Goal: Task Accomplishment & Management: Manage account settings

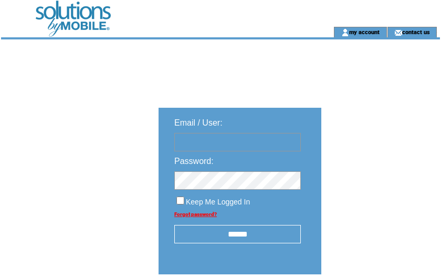
type input "********"
click at [262, 235] on input "******" at bounding box center [237, 234] width 127 height 18
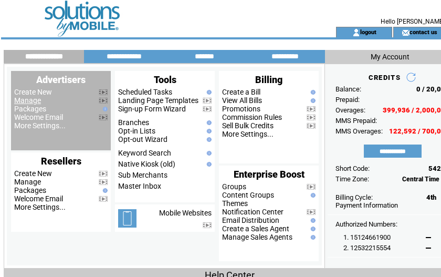
click at [33, 102] on link "Manage" at bounding box center [27, 100] width 27 height 8
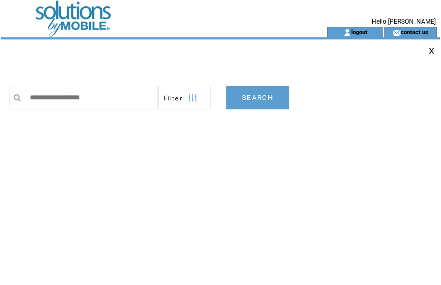
drag, startPoint x: 258, startPoint y: 181, endPoint x: 257, endPoint y: 174, distance: 6.3
click at [258, 179] on td "**********" at bounding box center [224, 180] width 431 height 210
click at [123, 95] on input "text" at bounding box center [91, 98] width 133 height 24
paste input "**********"
type input "**********"
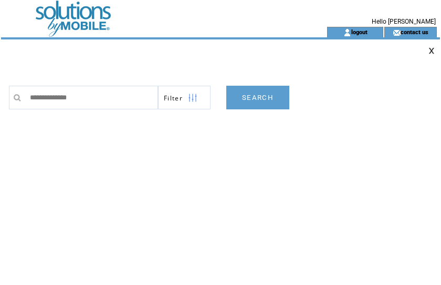
click at [243, 99] on link "SEARCH" at bounding box center [257, 98] width 63 height 24
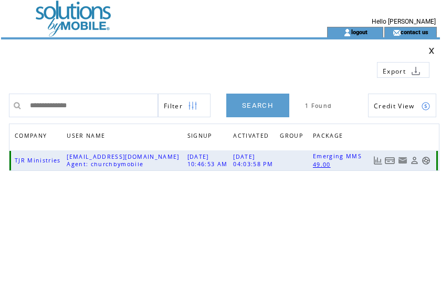
click at [388, 158] on link at bounding box center [390, 160] width 11 height 9
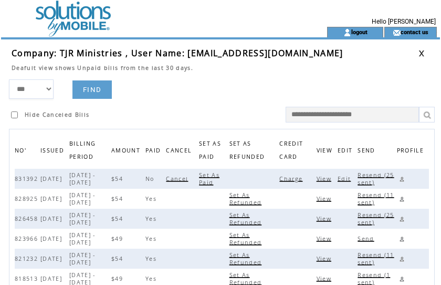
click at [296, 178] on span "Charge" at bounding box center [293, 178] width 26 height 7
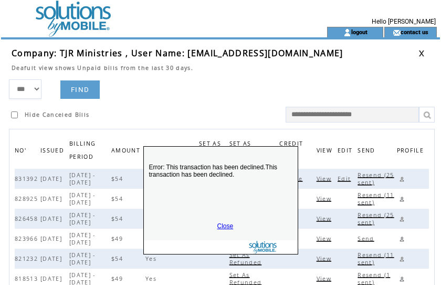
click at [225, 225] on link "Close" at bounding box center [226, 225] width 16 height 7
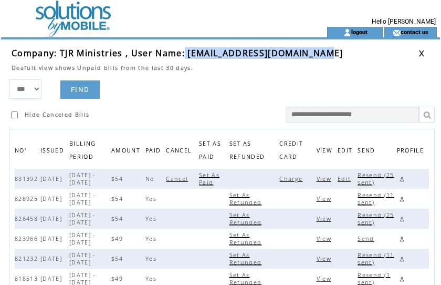
drag, startPoint x: 185, startPoint y: 56, endPoint x: 327, endPoint y: 57, distance: 141.9
click at [327, 57] on span "Company: TJR Ministries , User Name: everydaymanna639@gmail.com" at bounding box center [178, 53] width 332 height 12
copy span "[EMAIL_ADDRESS][DOMAIN_NAME]"
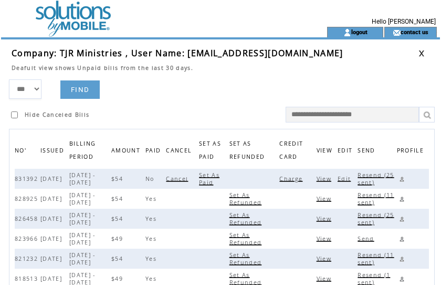
drag, startPoint x: 232, startPoint y: 95, endPoint x: 346, endPoint y: 87, distance: 113.8
click at [233, 94] on form "*** **** ****** FIND Hide Canceled Bills" at bounding box center [224, 100] width 431 height 43
click at [421, 51] on link at bounding box center [422, 53] width 6 height 7
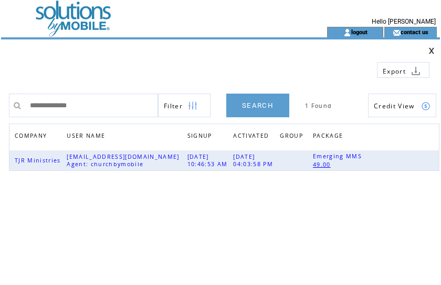
drag, startPoint x: 105, startPoint y: 104, endPoint x: -65, endPoint y: 92, distance: 170.1
click at [0, 92] on html "**********" at bounding box center [220, 142] width 441 height 285
type input "**********"
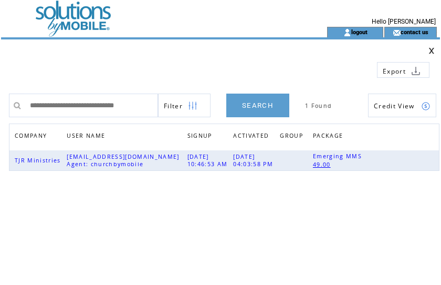
click at [279, 106] on link "SEARCH" at bounding box center [257, 106] width 63 height 24
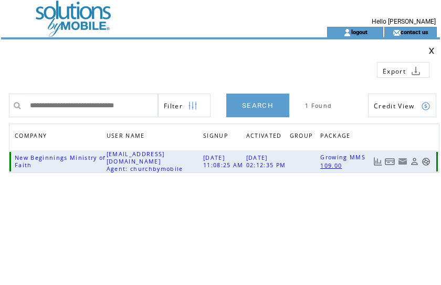
click at [387, 160] on link at bounding box center [390, 161] width 11 height 9
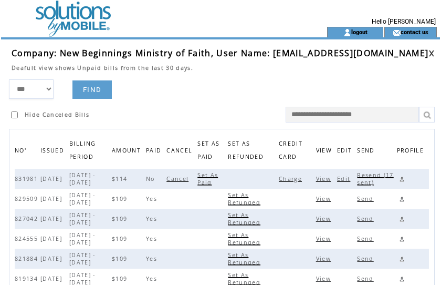
click at [297, 178] on span "Charge" at bounding box center [292, 178] width 26 height 7
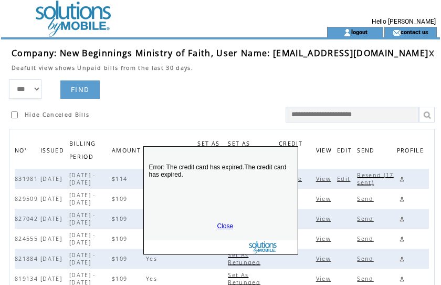
click at [219, 223] on link "Close" at bounding box center [226, 225] width 16 height 7
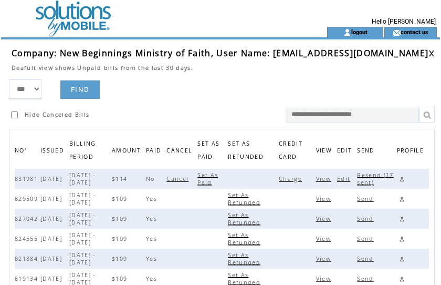
click at [374, 177] on span "Resend (17 sent)" at bounding box center [375, 178] width 36 height 15
click at [404, 178] on link at bounding box center [402, 179] width 10 height 10
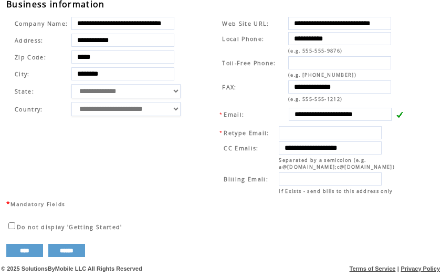
scroll to position [0, 4]
drag, startPoint x: 291, startPoint y: 110, endPoint x: 353, endPoint y: 112, distance: 62.6
click at [392, 108] on input "**********" at bounding box center [340, 114] width 103 height 13
drag, startPoint x: 204, startPoint y: 91, endPoint x: 256, endPoint y: 106, distance: 54.6
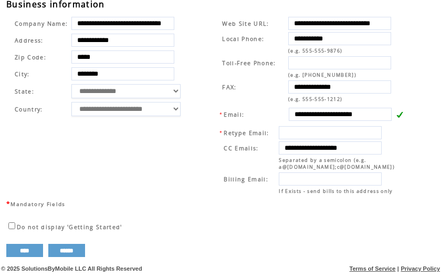
click at [204, 91] on td "**********" at bounding box center [308, 105] width 214 height 185
drag, startPoint x: 293, startPoint y: 141, endPoint x: 353, endPoint y: 199, distance: 84.0
click at [203, 56] on td "**********" at bounding box center [308, 105] width 214 height 185
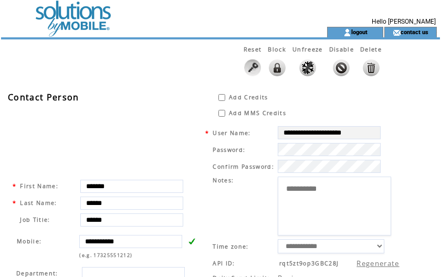
click at [79, 25] on td at bounding box center [145, 13] width 289 height 27
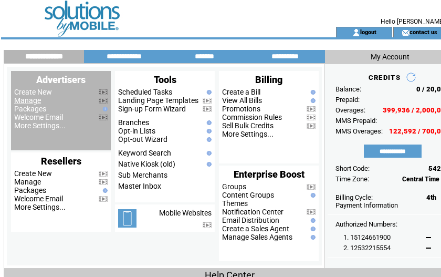
click at [31, 100] on link "Manage" at bounding box center [27, 100] width 27 height 8
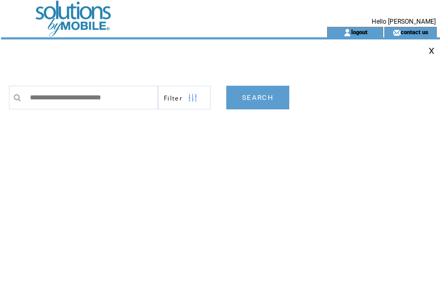
type input "**********"
click at [253, 98] on link "SEARCH" at bounding box center [257, 98] width 63 height 24
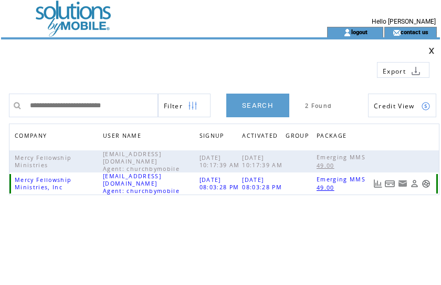
click at [390, 184] on link at bounding box center [390, 183] width 11 height 9
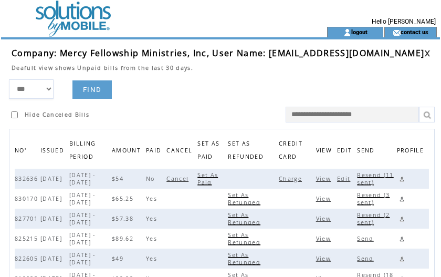
click at [305, 179] on span "Charge" at bounding box center [292, 178] width 26 height 7
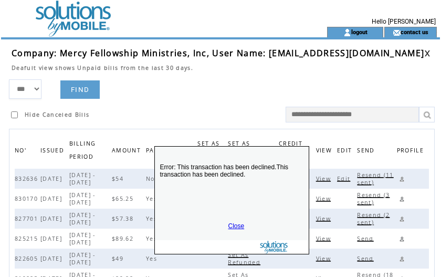
click at [230, 225] on link "Close" at bounding box center [237, 225] width 16 height 7
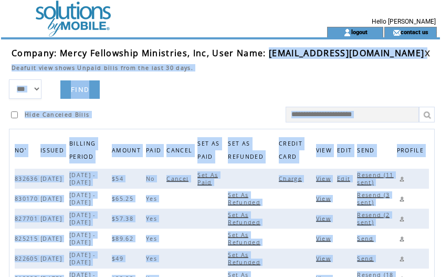
scroll to position [0, 22]
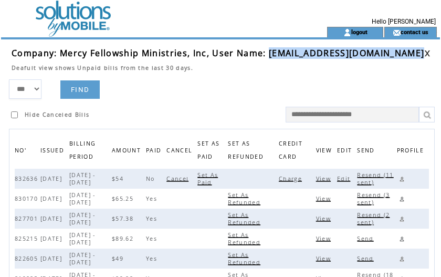
drag, startPoint x: 267, startPoint y: 54, endPoint x: 434, endPoint y: 55, distance: 167.1
click at [434, 55] on tr "Company: Mercy Fellowship Ministries, Inc, User Name: mercyfellowshipministries…" at bounding box center [226, 53] width 429 height 12
copy span "mercyfellowshipministriesinc@gmail.com"
click at [403, 177] on link at bounding box center [402, 179] width 10 height 10
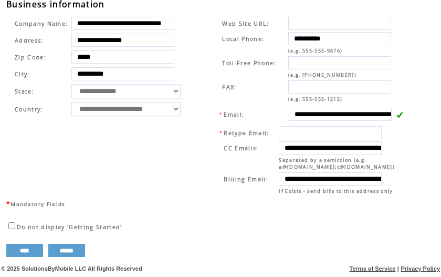
scroll to position [395, 0]
click at [200, 101] on table "**********" at bounding box center [211, 104] width 410 height 189
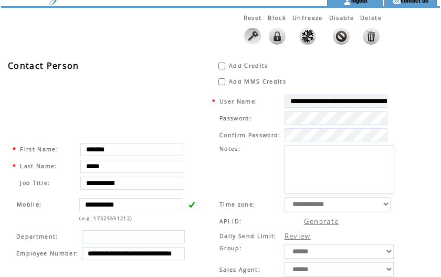
scroll to position [0, 0]
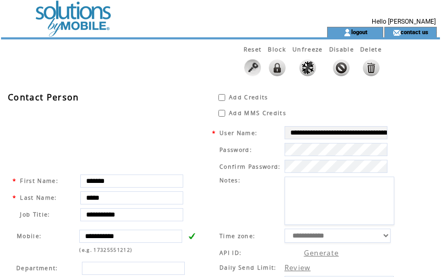
click at [78, 19] on td at bounding box center [145, 13] width 289 height 27
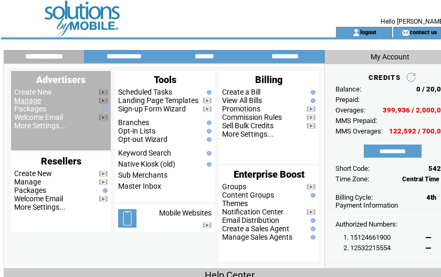
click at [26, 101] on link "Manage" at bounding box center [27, 100] width 27 height 8
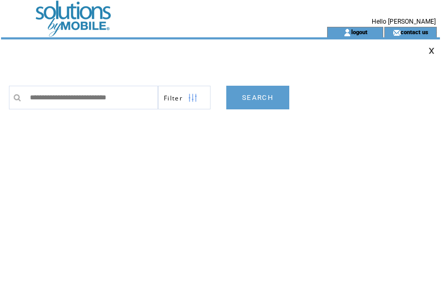
type input "**********"
click at [264, 98] on link "SEARCH" at bounding box center [257, 98] width 63 height 24
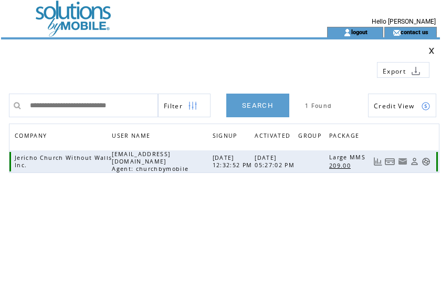
click at [388, 162] on link at bounding box center [390, 161] width 11 height 9
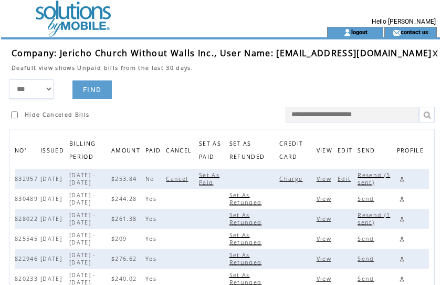
click at [297, 180] on span "Charge" at bounding box center [293, 178] width 26 height 7
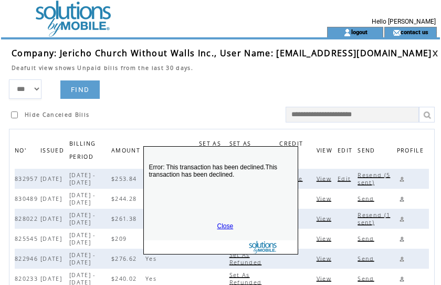
click at [222, 223] on link "Close" at bounding box center [226, 225] width 16 height 7
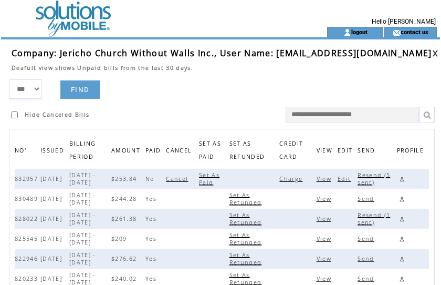
click at [374, 172] on span "Resend (5 sent)" at bounding box center [374, 178] width 33 height 15
drag, startPoint x: 275, startPoint y: 53, endPoint x: 376, endPoint y: 51, distance: 100.9
click at [376, 51] on td "Company: Jericho Church Without Walls Inc., User Name: jerichombc@aol.com" at bounding box center [222, 53] width 421 height 12
copy span "jerichombc@aol.com"
click at [403, 178] on link at bounding box center [402, 179] width 10 height 10
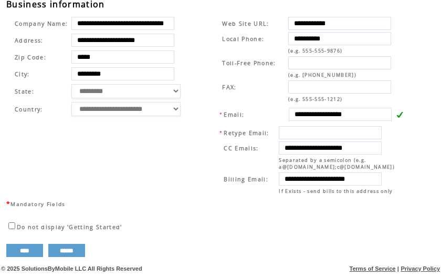
scroll to position [393, 0]
click at [273, 84] on td "FAX:" at bounding box center [254, 87] width 65 height 14
drag, startPoint x: 294, startPoint y: 143, endPoint x: 408, endPoint y: 152, distance: 114.4
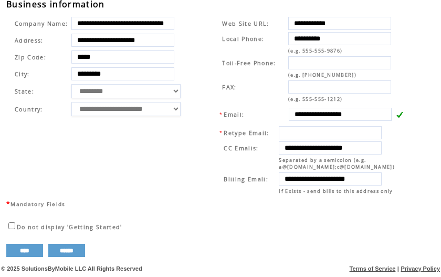
scroll to position [0, 0]
drag, startPoint x: 267, startPoint y: 101, endPoint x: 292, endPoint y: 121, distance: 31.4
click at [267, 106] on td "**********" at bounding box center [313, 114] width 190 height 17
drag, startPoint x: 295, startPoint y: 174, endPoint x: 425, endPoint y: 170, distance: 129.4
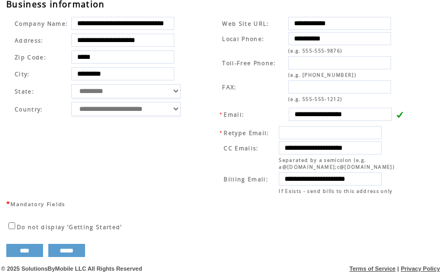
click at [199, 72] on td "**********" at bounding box center [103, 105] width 193 height 185
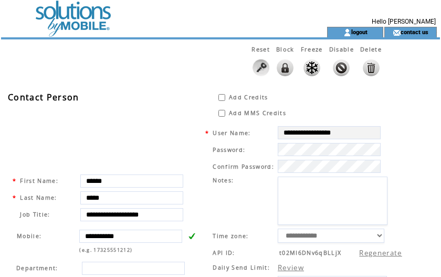
click at [74, 20] on td at bounding box center [145, 13] width 289 height 27
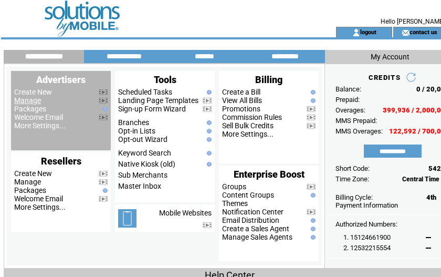
click at [32, 101] on link "Manage" at bounding box center [27, 100] width 27 height 8
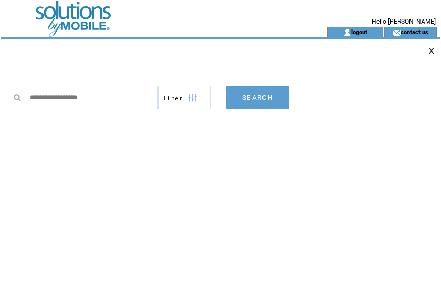
type input "**********"
click at [255, 99] on link "SEARCH" at bounding box center [257, 98] width 63 height 24
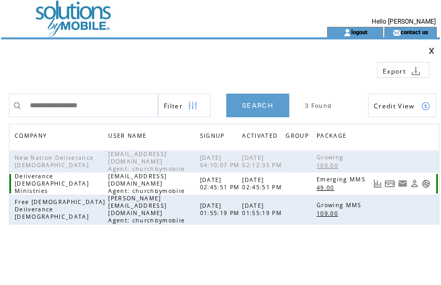
click at [390, 180] on link at bounding box center [390, 183] width 11 height 9
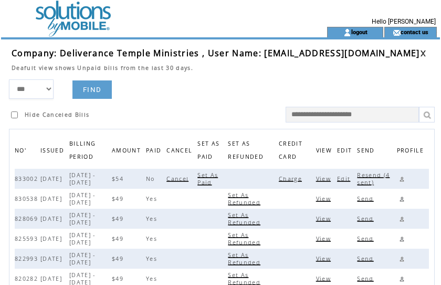
click at [295, 179] on span "Charge" at bounding box center [292, 178] width 26 height 7
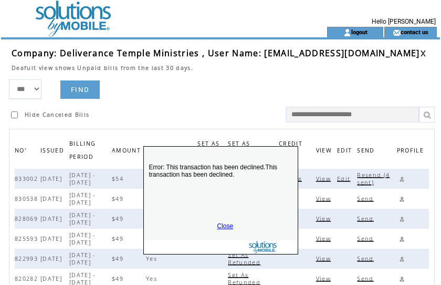
click at [224, 224] on link "Close" at bounding box center [226, 225] width 16 height 7
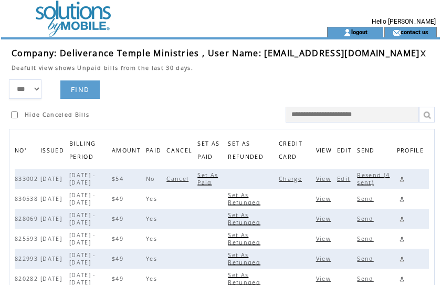
click at [368, 178] on span "Resend (4 sent)" at bounding box center [373, 178] width 33 height 15
drag, startPoint x: 263, startPoint y: 53, endPoint x: 332, endPoint y: 102, distance: 84.7
click at [365, 55] on td "Company: Deliverance Temple Ministries , User Name: [EMAIL_ADDRESS][DOMAIN_NAME]" at bounding box center [216, 53] width 409 height 12
copy span "[EMAIL_ADDRESS][DOMAIN_NAME]"
click at [194, 95] on form "*** **** ****** FIND Hide Canceled Bills" at bounding box center [224, 100] width 431 height 43
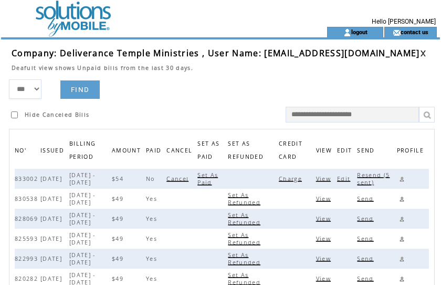
click at [404, 179] on link at bounding box center [402, 179] width 10 height 10
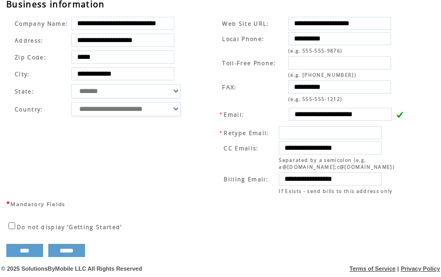
scroll to position [0, 3]
drag, startPoint x: 293, startPoint y: 107, endPoint x: 399, endPoint y: 119, distance: 106.8
click at [197, 73] on td "**********" at bounding box center [103, 105] width 193 height 185
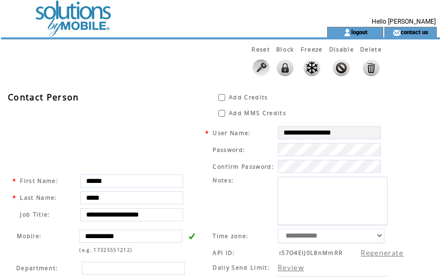
click at [71, 24] on td at bounding box center [145, 13] width 289 height 27
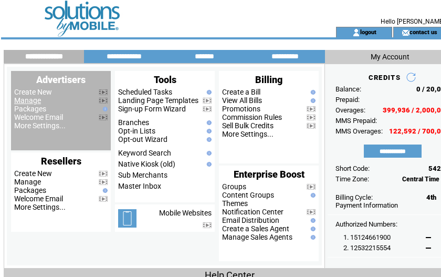
click at [26, 101] on link "Manage" at bounding box center [27, 100] width 27 height 8
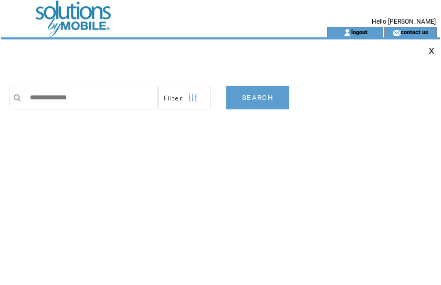
type input "**********"
click at [276, 100] on link "SEARCH" at bounding box center [257, 98] width 63 height 24
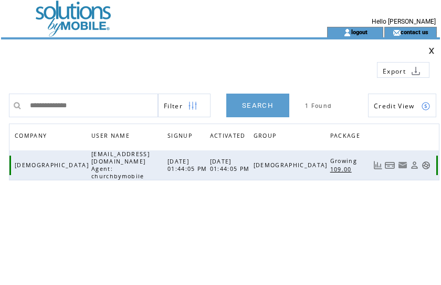
click at [394, 163] on link at bounding box center [390, 165] width 11 height 9
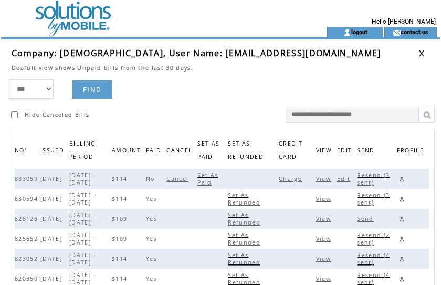
click at [299, 179] on span "Charge" at bounding box center [292, 178] width 26 height 7
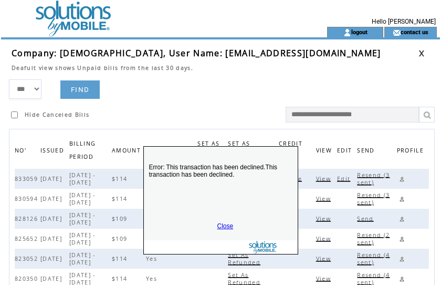
click at [222, 225] on link "Close" at bounding box center [226, 225] width 16 height 7
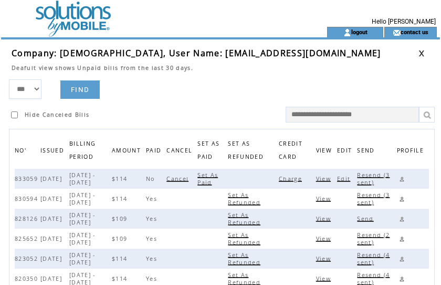
click at [377, 174] on span "Resend (3 sent)" at bounding box center [373, 178] width 33 height 15
drag, startPoint x: 193, startPoint y: 54, endPoint x: 313, endPoint y: 53, distance: 119.8
click at [313, 53] on td "Company: [DEMOGRAPHIC_DATA], User Name: [EMAIL_ADDRESS][DOMAIN_NAME]" at bounding box center [215, 53] width 407 height 12
copy span "[EMAIL_ADDRESS][DOMAIN_NAME]"
drag, startPoint x: 262, startPoint y: 67, endPoint x: 388, endPoint y: 108, distance: 132.5
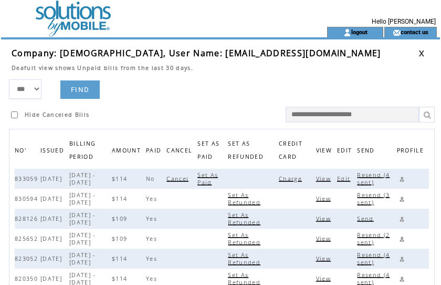
click at [262, 67] on td "Deafult view shows Unpaid bills from the last 30 days." at bounding box center [215, 65] width 407 height 13
click at [405, 179] on link at bounding box center [402, 179] width 10 height 10
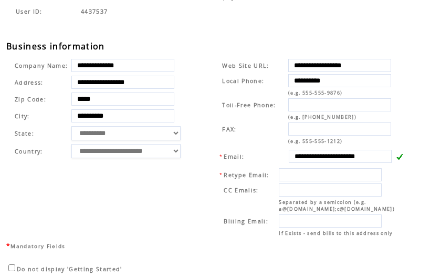
scroll to position [352, 0]
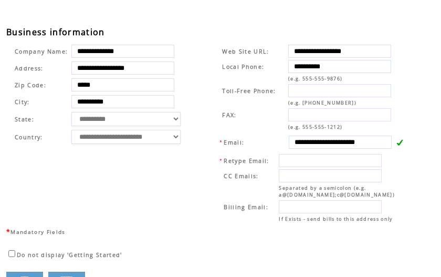
click at [199, 108] on td "**********" at bounding box center [103, 133] width 193 height 185
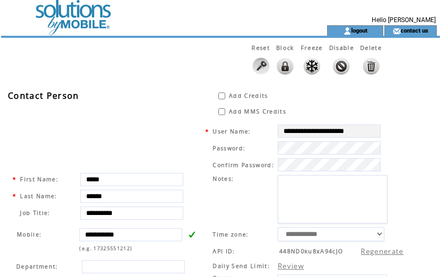
scroll to position [0, 0]
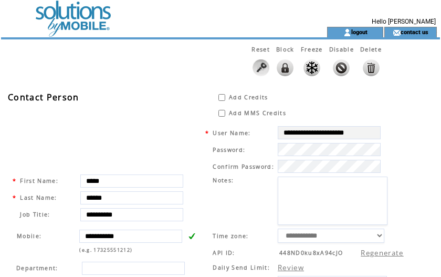
click at [72, 23] on td at bounding box center [145, 13] width 289 height 27
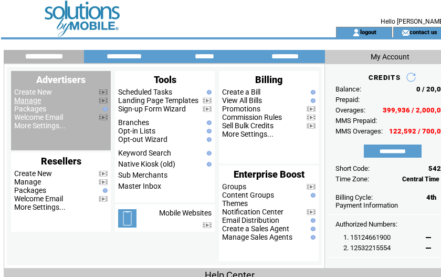
click at [30, 102] on link "Manage" at bounding box center [27, 100] width 27 height 8
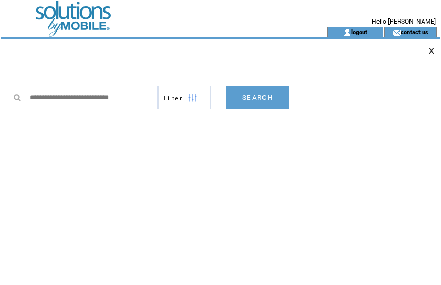
scroll to position [0, 15]
type input "**********"
click at [261, 94] on link "SEARCH" at bounding box center [257, 98] width 63 height 24
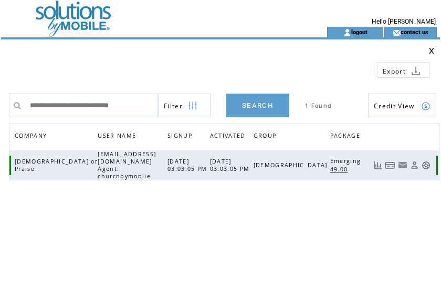
click at [392, 161] on link at bounding box center [390, 165] width 11 height 9
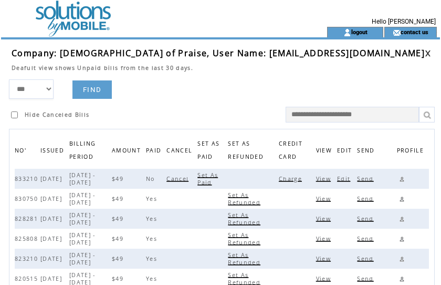
click at [295, 179] on span "Charge" at bounding box center [292, 178] width 26 height 7
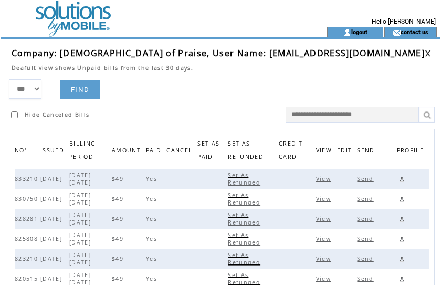
click at [246, 97] on form "*** **** ****** FIND Hide Canceled Bills" at bounding box center [224, 100] width 431 height 43
click at [425, 53] on link at bounding box center [428, 53] width 6 height 7
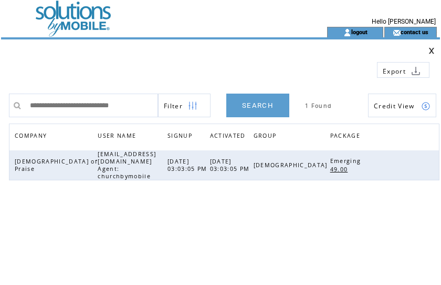
scroll to position [0, 15]
drag, startPoint x: 28, startPoint y: 108, endPoint x: 207, endPoint y: 94, distance: 179.2
click at [207, 94] on tr "**********" at bounding box center [223, 106] width 428 height 24
type input "**********"
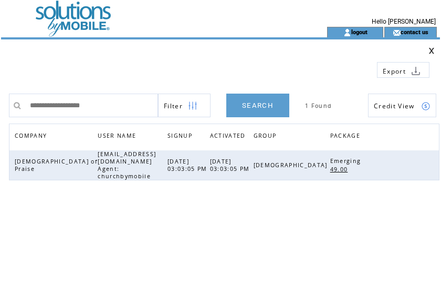
click at [260, 106] on link "SEARCH" at bounding box center [257, 106] width 63 height 24
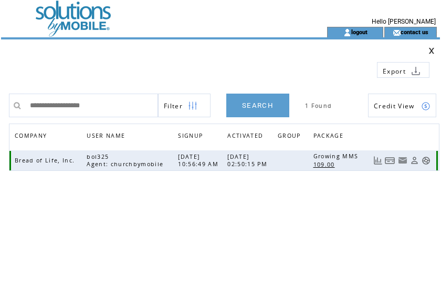
click at [392, 161] on link at bounding box center [390, 160] width 11 height 9
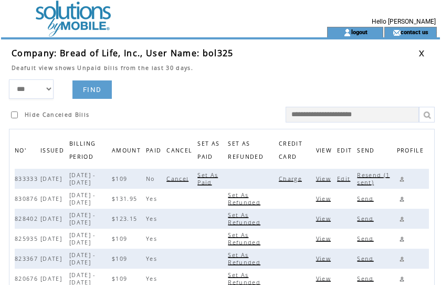
click at [296, 178] on span "Charge" at bounding box center [292, 178] width 26 height 7
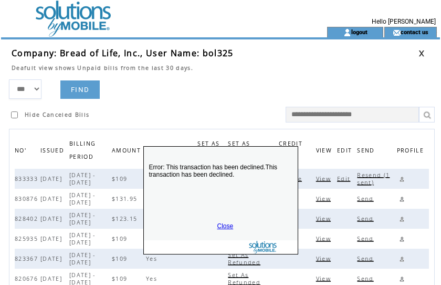
click at [222, 223] on link "Close" at bounding box center [226, 225] width 16 height 7
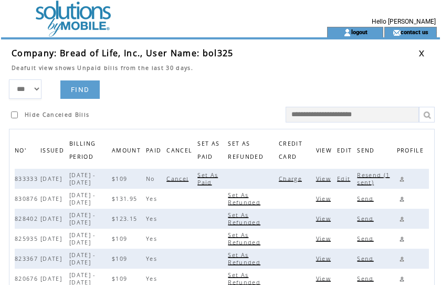
click at [372, 178] on span "Resend (1 sent)" at bounding box center [373, 178] width 33 height 15
click at [405, 179] on link at bounding box center [402, 179] width 10 height 10
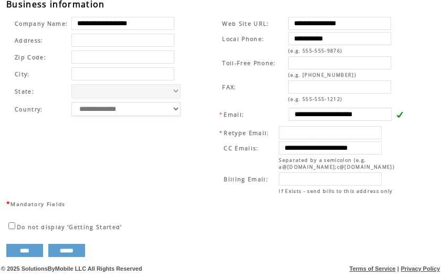
scroll to position [395, 0]
drag, startPoint x: 293, startPoint y: 111, endPoint x: 407, endPoint y: 108, distance: 114.1
click at [203, 84] on td "**********" at bounding box center [308, 105] width 214 height 185
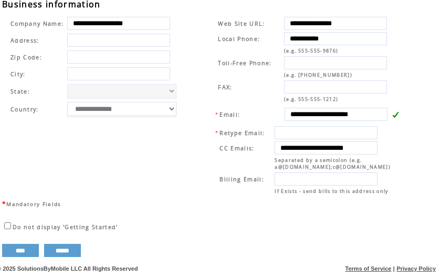
drag, startPoint x: 296, startPoint y: 141, endPoint x: 438, endPoint y: 139, distance: 142.4
click at [200, 99] on td "**********" at bounding box center [304, 105] width 214 height 185
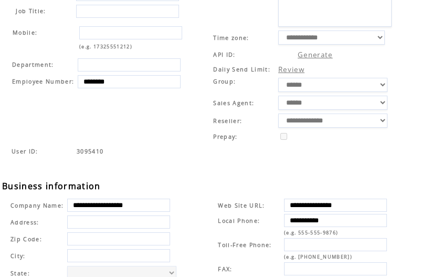
scroll to position [0, 4]
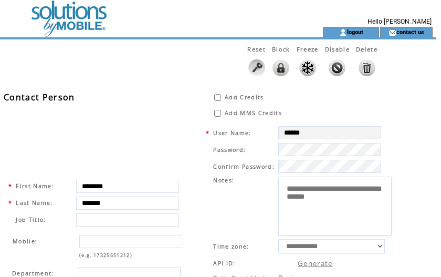
click at [63, 15] on td at bounding box center [141, 13] width 289 height 27
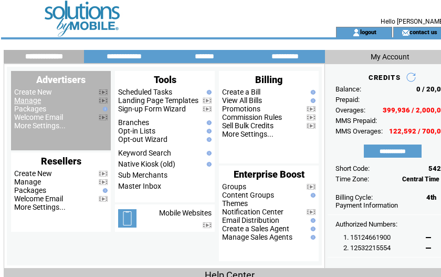
click at [29, 100] on link "Manage" at bounding box center [27, 100] width 27 height 8
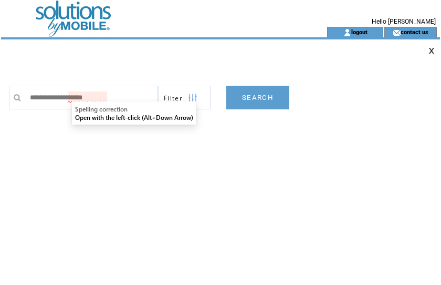
type input "**********"
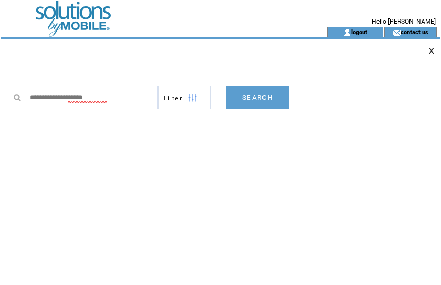
click at [260, 95] on link "SEARCH" at bounding box center [257, 98] width 63 height 24
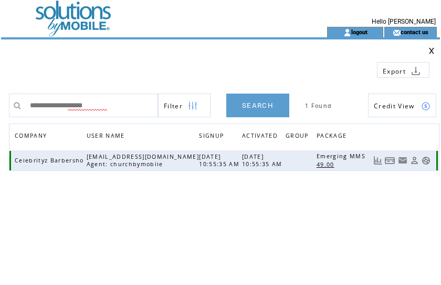
click at [389, 158] on link at bounding box center [390, 160] width 11 height 9
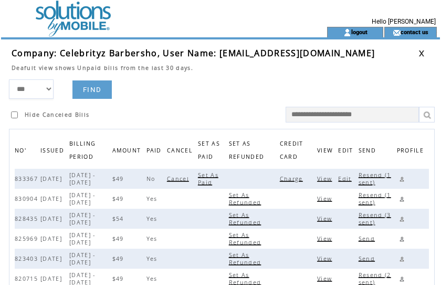
click at [296, 174] on td "Charge" at bounding box center [298, 179] width 37 height 20
click at [297, 179] on span "Charge" at bounding box center [293, 178] width 26 height 7
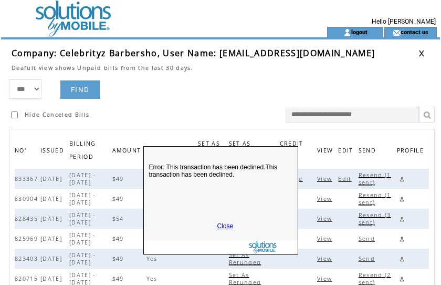
click at [224, 225] on link "Close" at bounding box center [226, 225] width 16 height 7
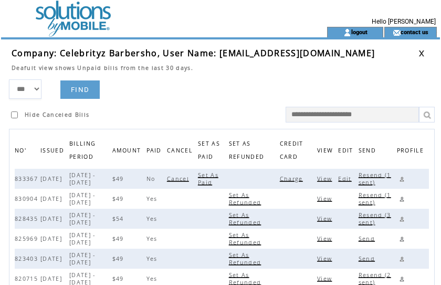
click at [374, 176] on span "Resend (1 sent)" at bounding box center [375, 178] width 33 height 15
drag, startPoint x: 218, startPoint y: 53, endPoint x: 325, endPoint y: 53, distance: 107.2
click at [325, 53] on td "Company: Celebrityz Barbersho, User Name: [EMAIL_ADDRESS][DOMAIN_NAME]" at bounding box center [215, 53] width 407 height 12
copy span "[EMAIL_ADDRESS][DOMAIN_NAME]"
click at [400, 177] on link at bounding box center [402, 179] width 10 height 10
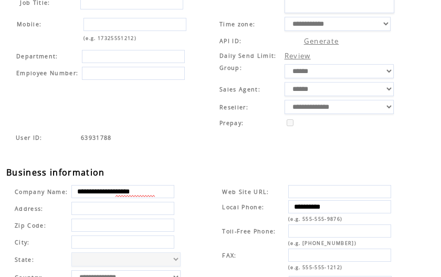
scroll to position [395, 0]
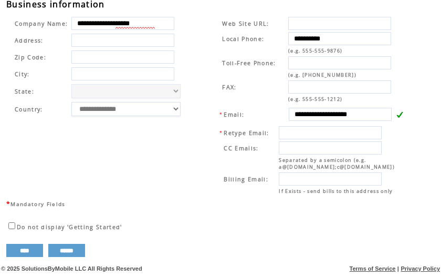
click at [206, 102] on td "**********" at bounding box center [308, 105] width 214 height 185
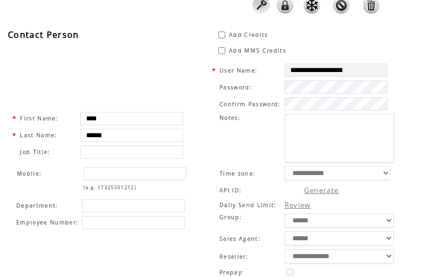
scroll to position [0, 0]
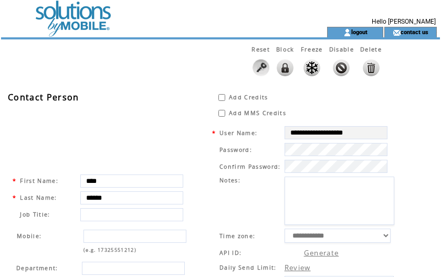
click at [65, 20] on td at bounding box center [145, 13] width 289 height 27
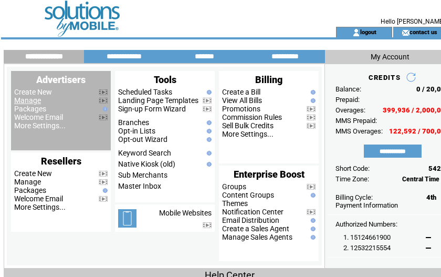
click at [25, 102] on link "Manage" at bounding box center [27, 100] width 27 height 8
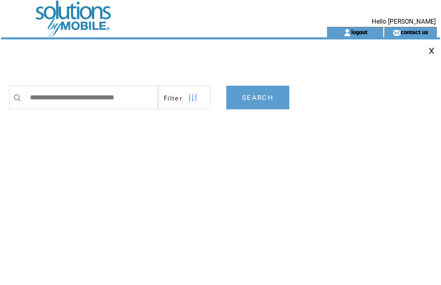
type input "**********"
click at [267, 101] on link "SEARCH" at bounding box center [257, 98] width 63 height 24
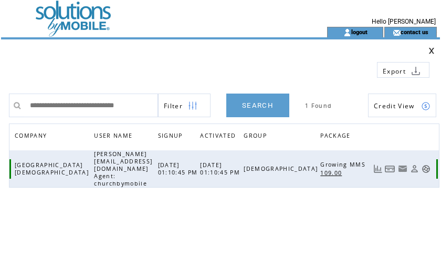
click at [396, 164] on link at bounding box center [390, 168] width 11 height 9
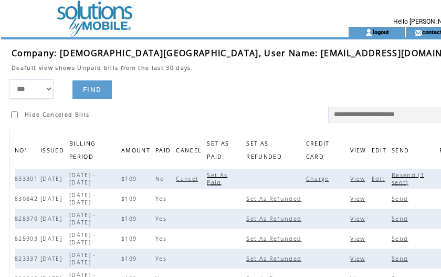
click at [322, 180] on span "Charge" at bounding box center [319, 178] width 26 height 7
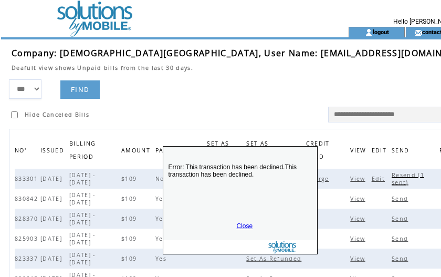
click at [241, 225] on link "Close" at bounding box center [245, 225] width 16 height 7
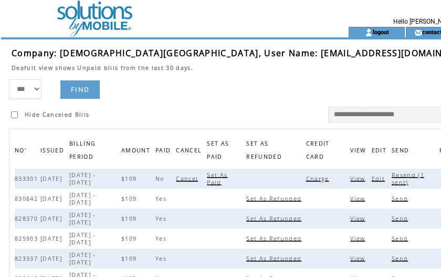
click at [399, 178] on span "Resend (1 sent)" at bounding box center [408, 178] width 33 height 15
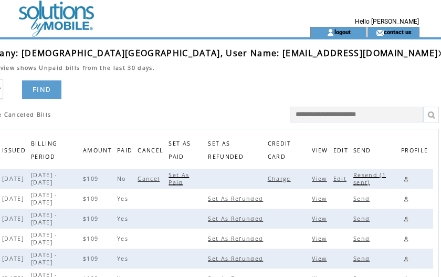
drag, startPoint x: 272, startPoint y: 54, endPoint x: 426, endPoint y: 50, distance: 154.0
click at [427, 50] on span "Company: [DEMOGRAPHIC_DATA][GEOGRAPHIC_DATA], User Name: [EMAIL_ADDRESS][DOMAIN…" at bounding box center [205, 53] width 465 height 12
copy span "[PERSON_NAME][EMAIL_ADDRESS][DOMAIN_NAME]"
click at [403, 179] on link at bounding box center [406, 179] width 10 height 10
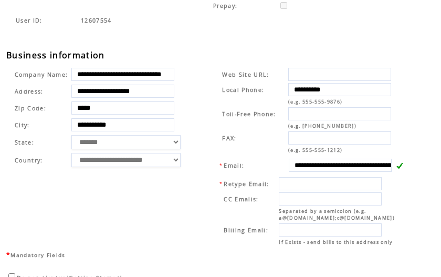
scroll to position [332, 0]
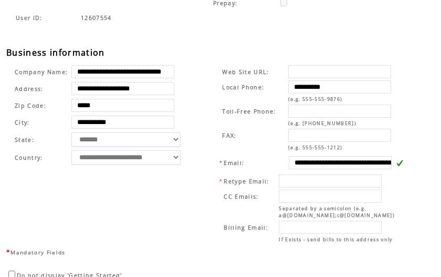
click at [196, 70] on table "**********" at bounding box center [211, 152] width 410 height 189
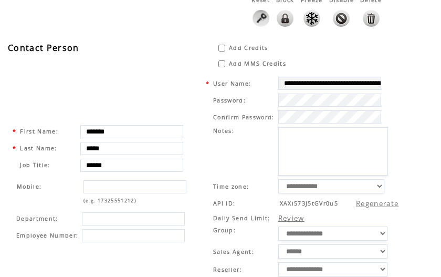
scroll to position [0, 0]
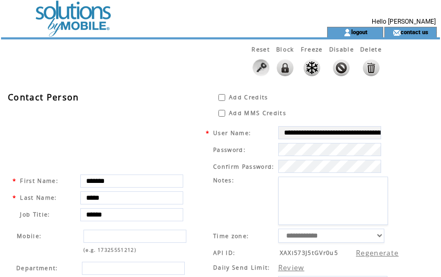
click at [78, 19] on td at bounding box center [145, 13] width 289 height 27
click at [70, 24] on td at bounding box center [145, 13] width 289 height 27
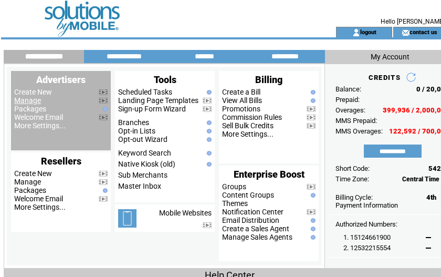
click at [32, 101] on link "Manage" at bounding box center [27, 100] width 27 height 8
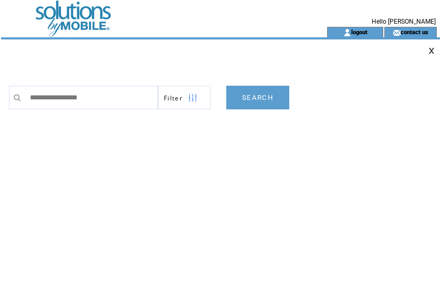
type input "**********"
click at [256, 97] on link "SEARCH" at bounding box center [257, 98] width 63 height 24
click at [264, 102] on link "SEARCH" at bounding box center [257, 98] width 63 height 24
drag, startPoint x: 59, startPoint y: 97, endPoint x: -32, endPoint y: 95, distance: 90.9
click at [0, 95] on html "**********" at bounding box center [220, 142] width 441 height 285
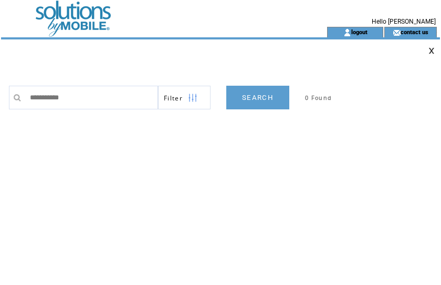
type input "**********"
click at [266, 98] on link "SEARCH" at bounding box center [257, 98] width 63 height 24
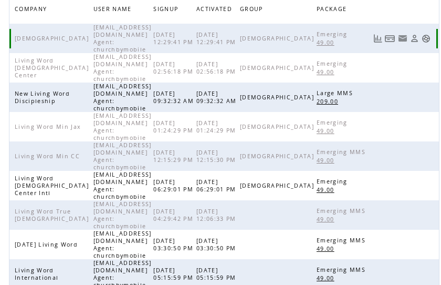
scroll to position [127, 0]
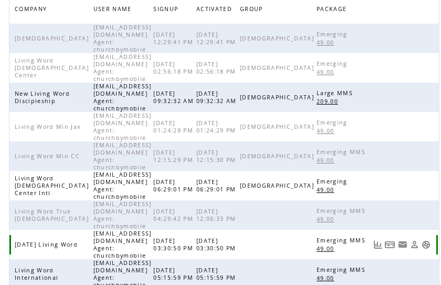
click at [390, 240] on link at bounding box center [390, 244] width 11 height 9
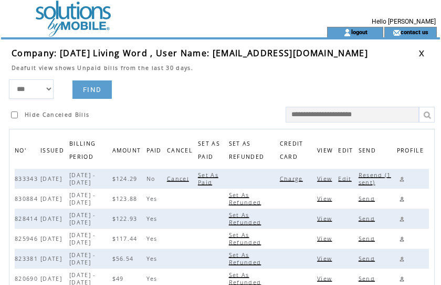
click at [295, 177] on span "Charge" at bounding box center [293, 178] width 26 height 7
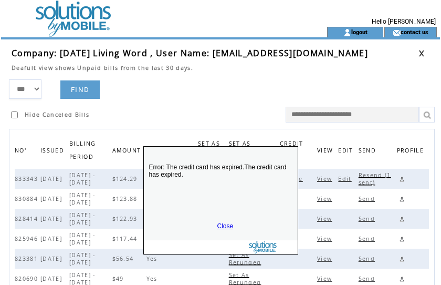
click at [227, 224] on link "Close" at bounding box center [226, 225] width 16 height 7
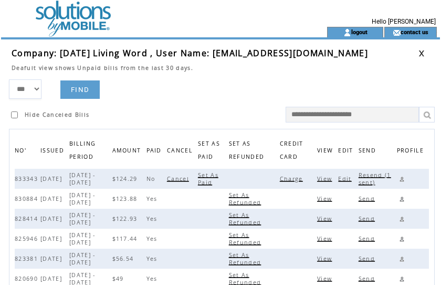
click at [374, 174] on span "Resend (1 sent)" at bounding box center [375, 178] width 33 height 15
drag, startPoint x: 218, startPoint y: 53, endPoint x: 334, endPoint y: 57, distance: 116.7
click at [334, 57] on td "Company: [DATE] Living Word , User Name: [EMAIL_ADDRESS][DOMAIN_NAME]" at bounding box center [215, 53] width 407 height 12
copy span "[EMAIL_ADDRESS][DOMAIN_NAME]"
click at [403, 180] on link at bounding box center [402, 179] width 10 height 10
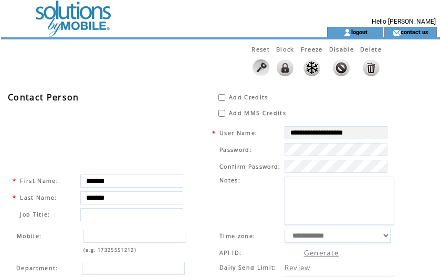
click at [162, 64] on div "Reset Block Freeze Disable Delete" at bounding box center [197, 62] width 393 height 47
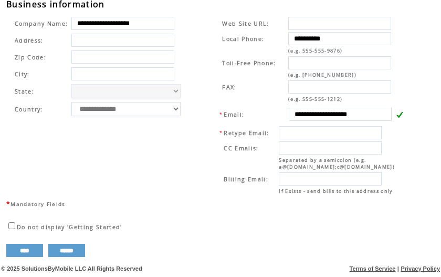
scroll to position [395, 0]
click at [195, 68] on td "**********" at bounding box center [103, 105] width 193 height 185
drag, startPoint x: 229, startPoint y: 211, endPoint x: 228, endPoint y: 205, distance: 5.5
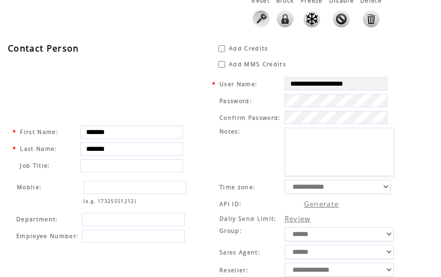
scroll to position [0, 0]
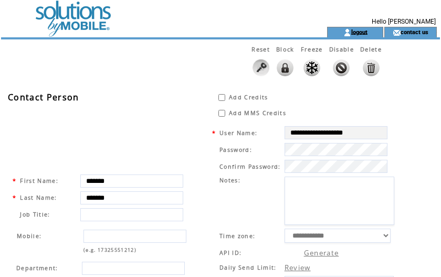
click at [366, 34] on link "logout" at bounding box center [360, 31] width 16 height 7
